Goal: Task Accomplishment & Management: Use online tool/utility

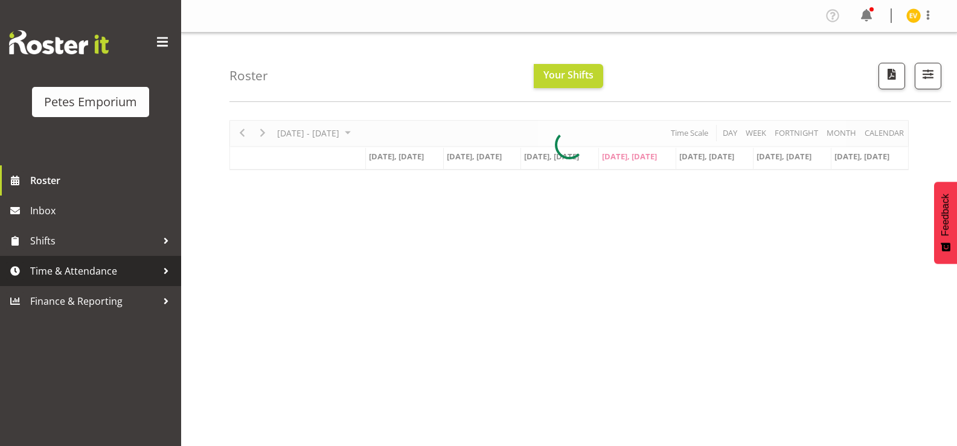
click at [55, 270] on span "Time & Attendance" at bounding box center [93, 271] width 127 height 18
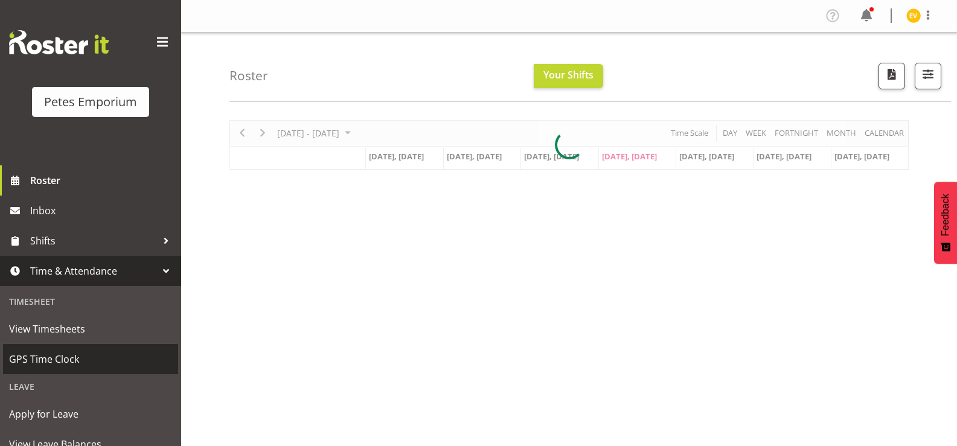
click at [79, 355] on span "GPS Time Clock" at bounding box center [90, 359] width 163 height 18
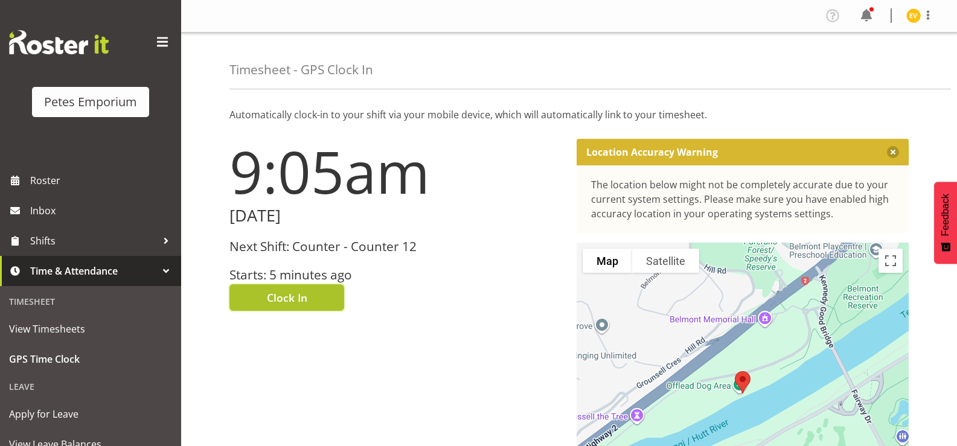
click at [292, 303] on span "Clock In" at bounding box center [287, 298] width 40 height 16
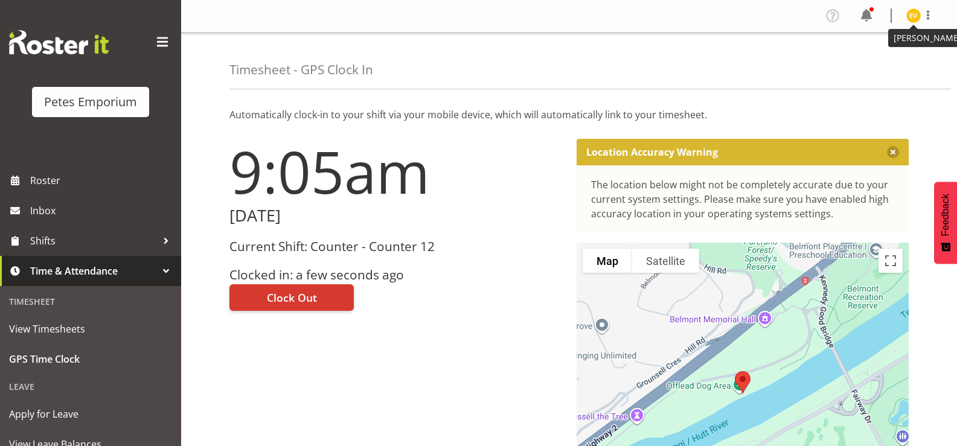
click at [920, 20] on figure at bounding box center [913, 15] width 14 height 14
click at [905, 65] on link "Log Out" at bounding box center [877, 64] width 116 height 22
